Goal: Find specific page/section: Find specific page/section

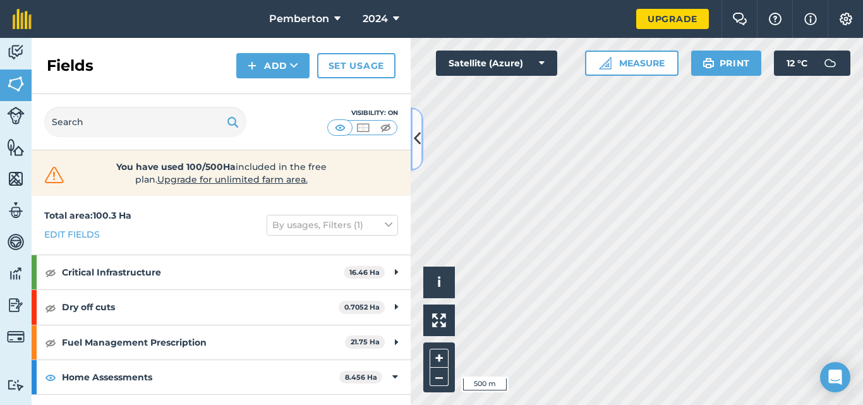
click at [422, 142] on button at bounding box center [417, 138] width 13 height 63
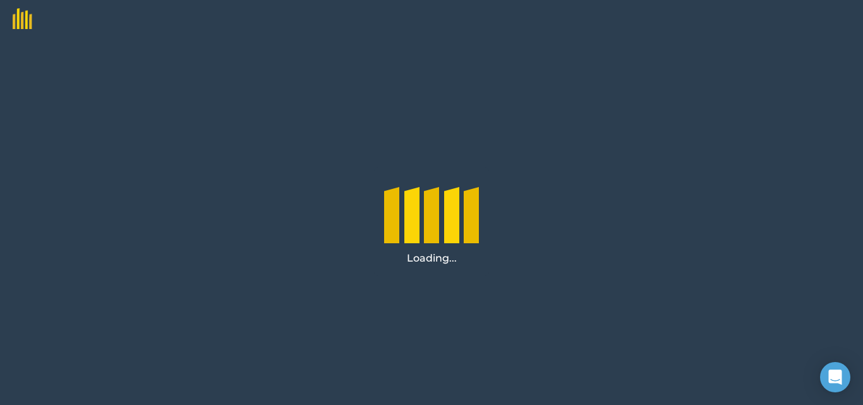
click at [375, 344] on div "Loading..." at bounding box center [431, 221] width 863 height 367
